Goal: Task Accomplishment & Management: Manage account settings

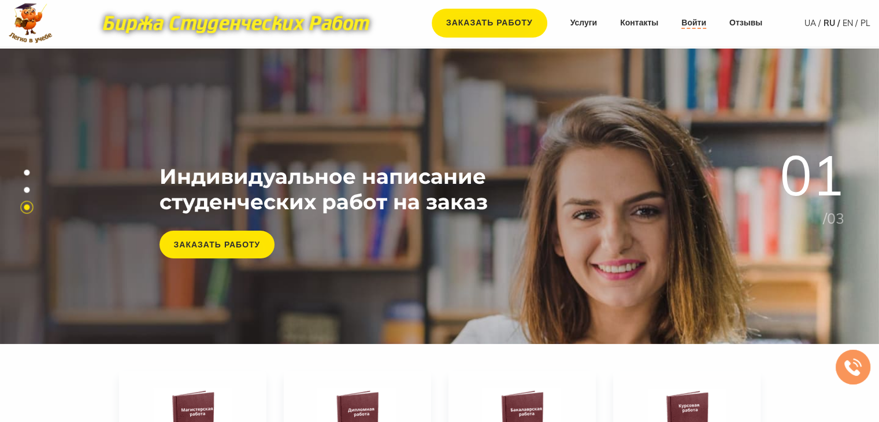
click at [700, 25] on link "Войти" at bounding box center [693, 23] width 25 height 12
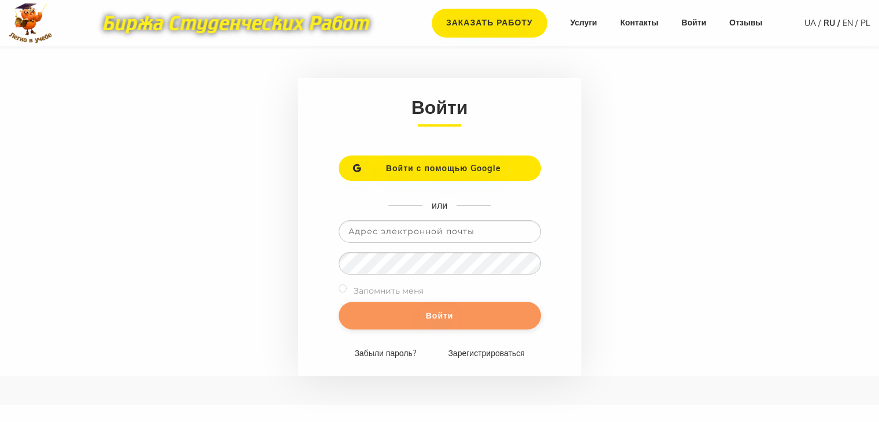
type input "[EMAIL_ADDRESS][DOMAIN_NAME]"
click at [437, 312] on input "Войти" at bounding box center [440, 316] width 202 height 28
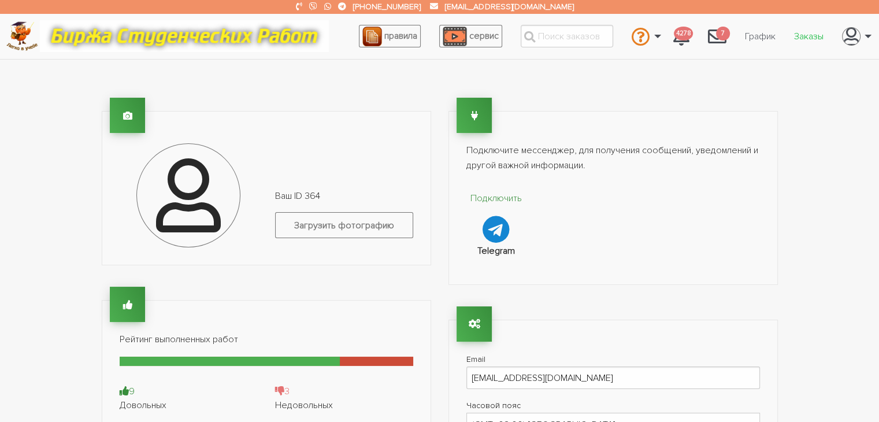
click at [802, 35] on link "Заказы" at bounding box center [809, 36] width 48 height 22
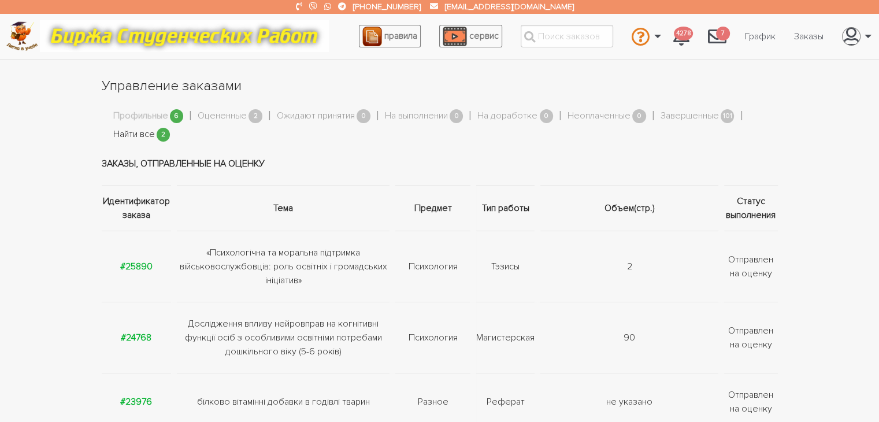
click at [139, 130] on link "Найти все" at bounding box center [134, 134] width 42 height 15
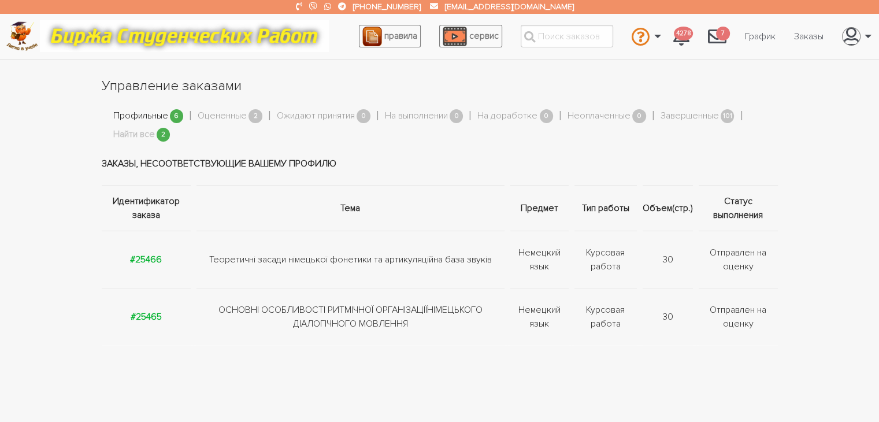
click at [139, 121] on link "Профильные" at bounding box center [140, 116] width 55 height 15
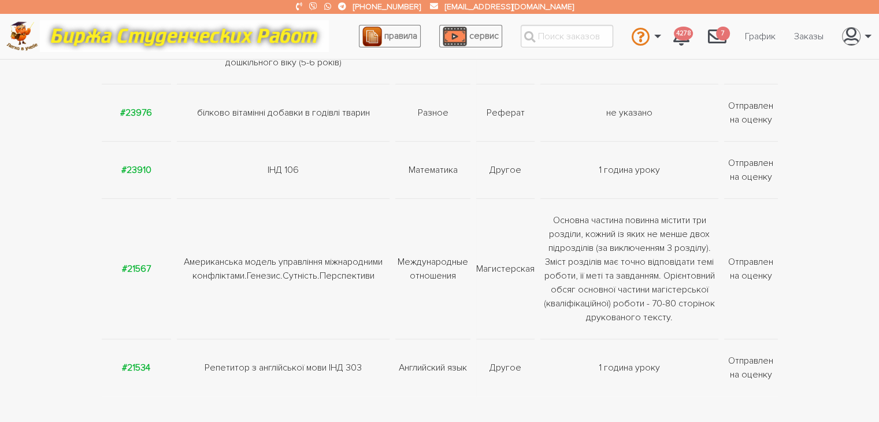
scroll to position [462, 0]
